Goal: Navigation & Orientation: Go to known website

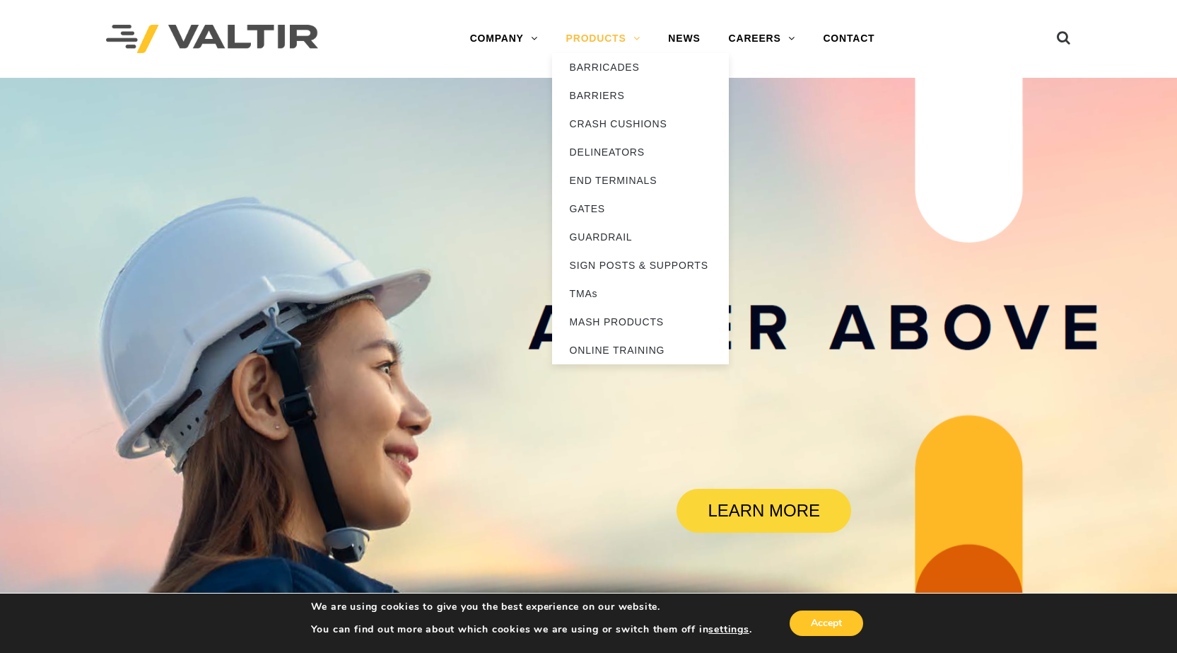
click at [589, 34] on link "PRODUCTS" at bounding box center [603, 39] width 103 height 28
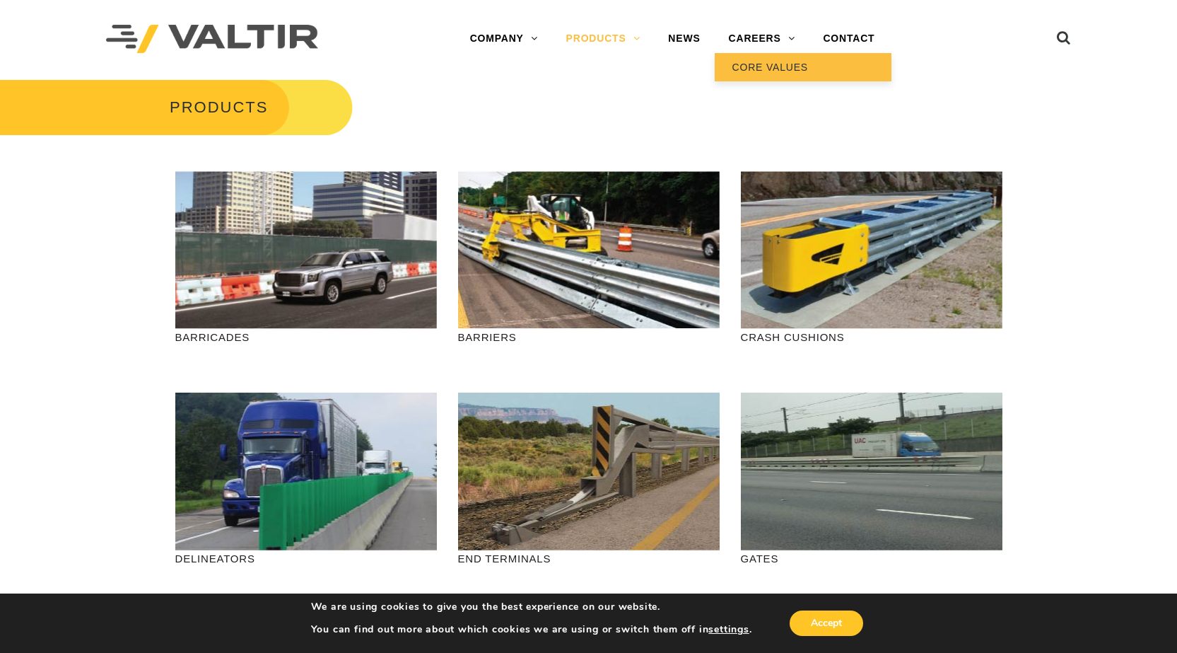
click at [773, 62] on link "CORE VALUES" at bounding box center [803, 67] width 177 height 28
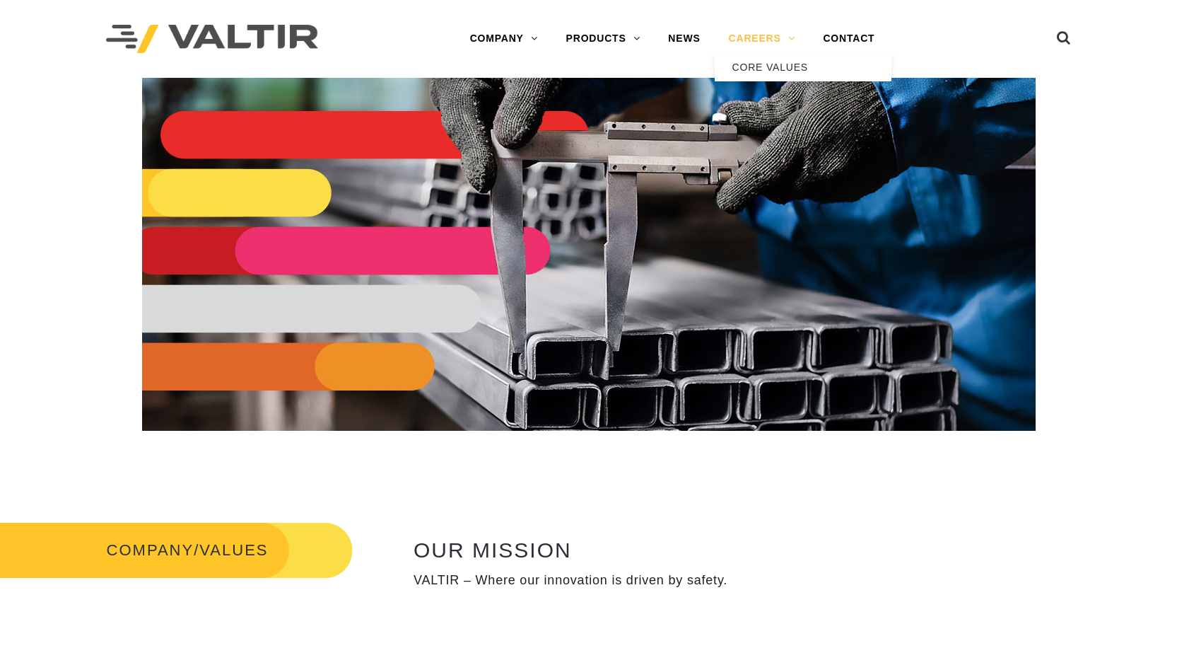
click at [770, 37] on link "CAREERS" at bounding box center [762, 39] width 95 height 28
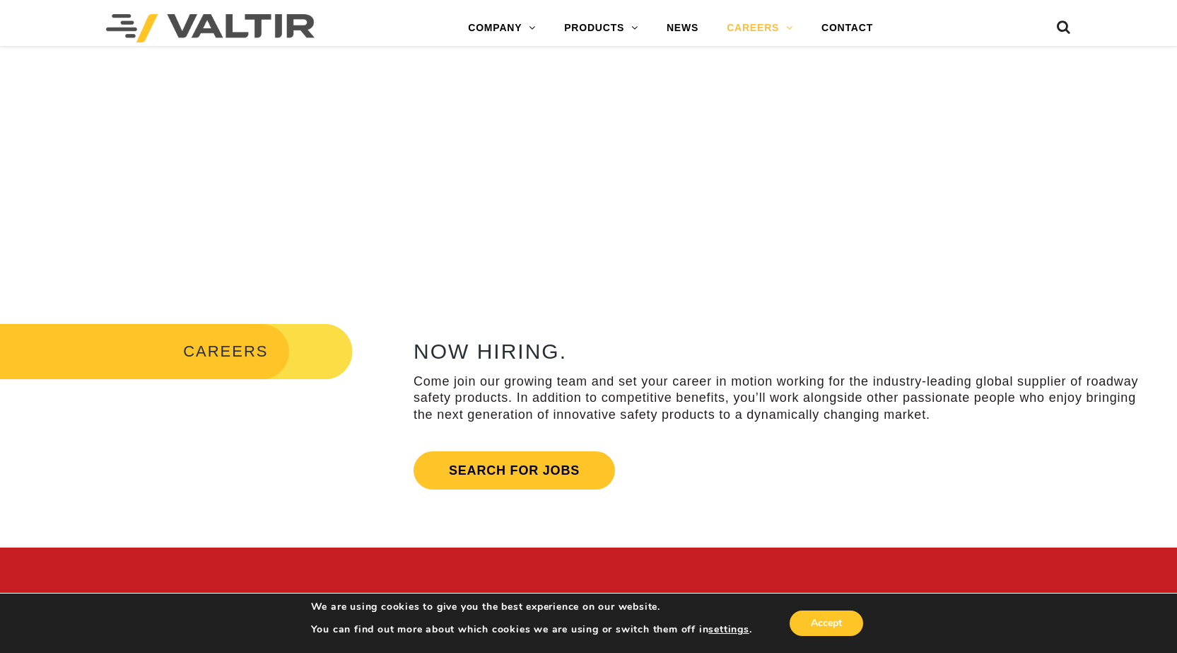
scroll to position [452, 0]
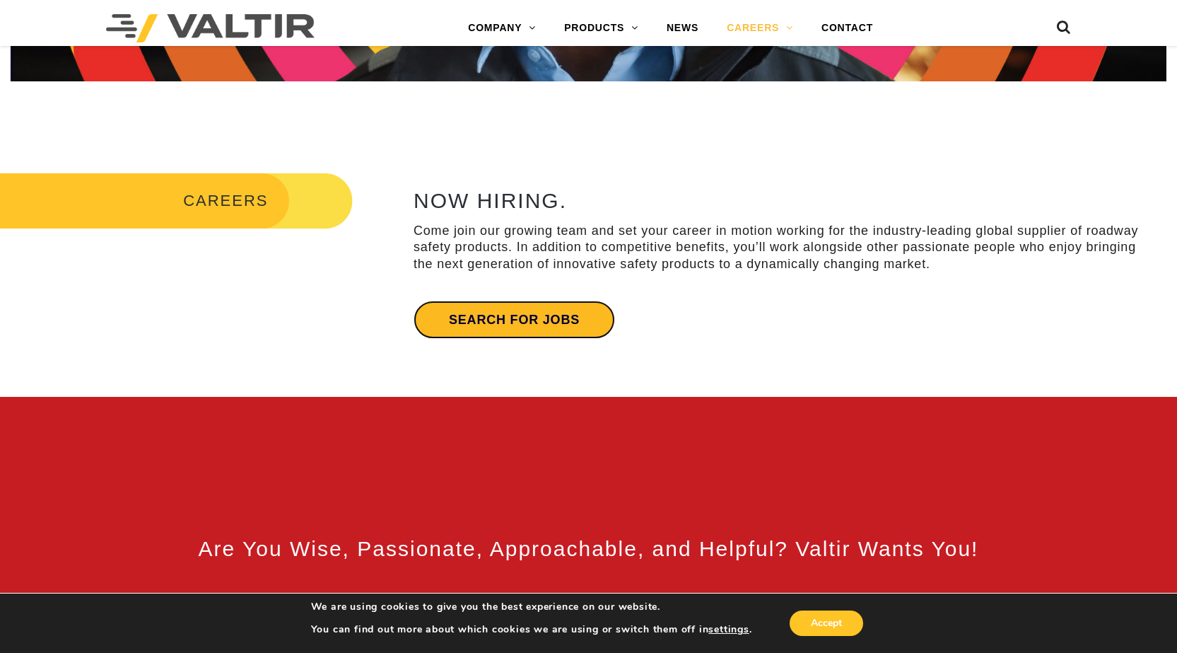
click at [527, 315] on link "Search for jobs" at bounding box center [515, 319] width 202 height 38
